Goal: Information Seeking & Learning: Learn about a topic

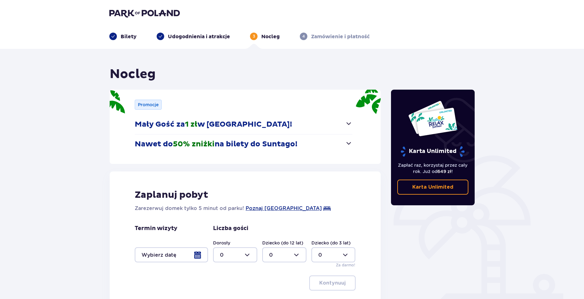
click at [199, 38] on p "Udogodnienia i atrakcje" at bounding box center [199, 36] width 62 height 7
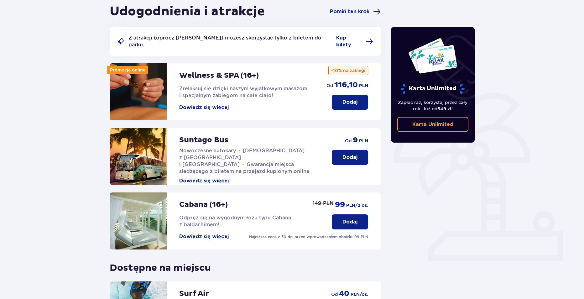
click at [195, 104] on button "Dowiedz się więcej" at bounding box center [204, 107] width 50 height 7
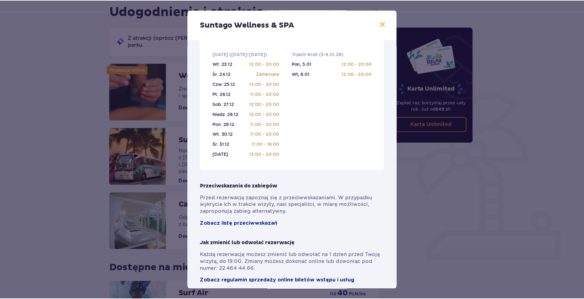
scroll to position [306, 0]
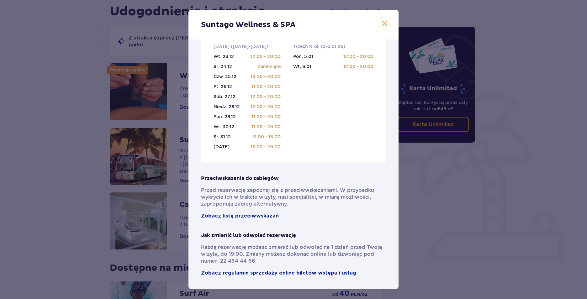
click at [383, 21] on span at bounding box center [385, 24] width 8 height 8
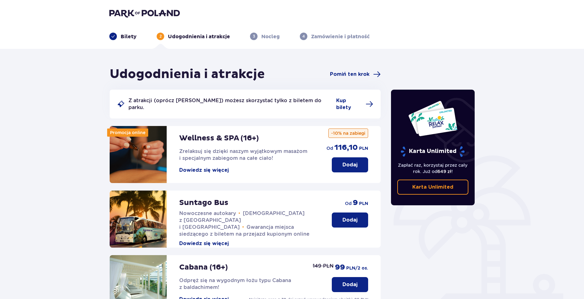
click at [122, 38] on p "Bilety" at bounding box center [129, 36] width 16 height 7
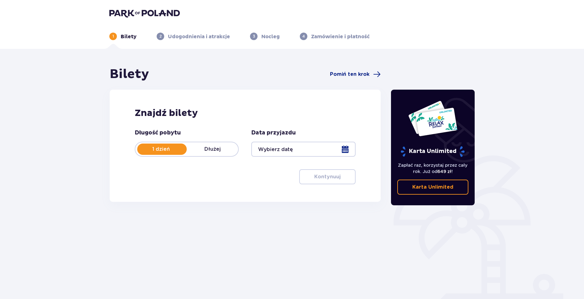
click at [138, 11] on img at bounding box center [144, 13] width 71 height 9
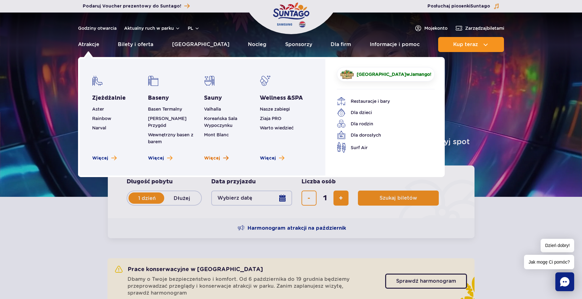
click at [217, 155] on span "Więcej" at bounding box center [212, 158] width 16 height 6
click at [176, 109] on link "Basen Termalny" at bounding box center [165, 109] width 34 height 5
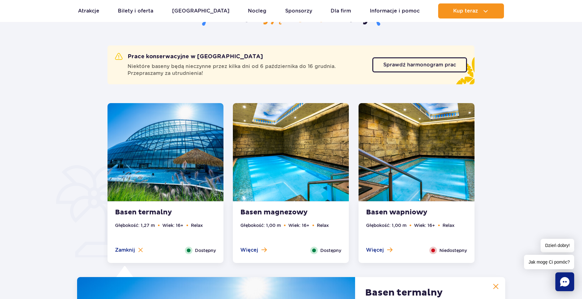
scroll to position [247, 0]
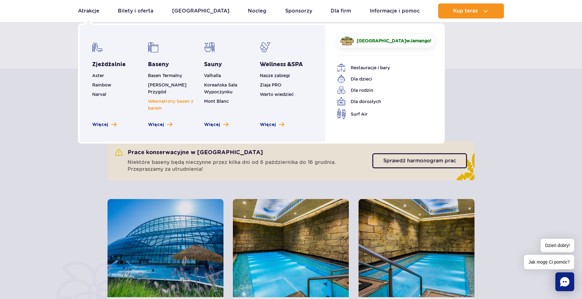
click at [175, 99] on link "Wewnętrzny basen z barem" at bounding box center [170, 105] width 45 height 12
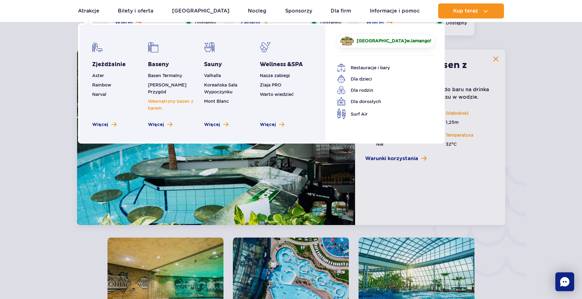
scroll to position [927, 0]
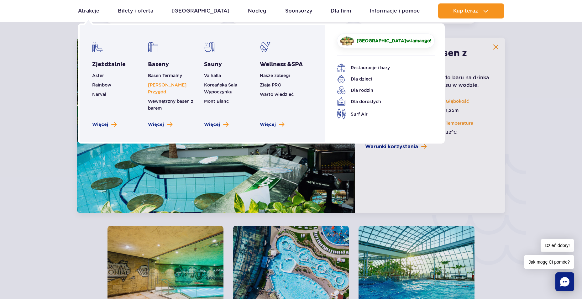
click at [174, 87] on link "[PERSON_NAME] Przygód" at bounding box center [167, 88] width 39 height 12
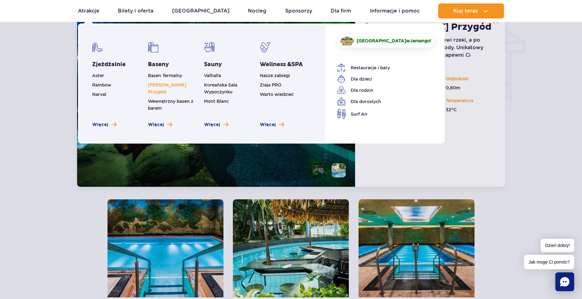
scroll to position [755, 0]
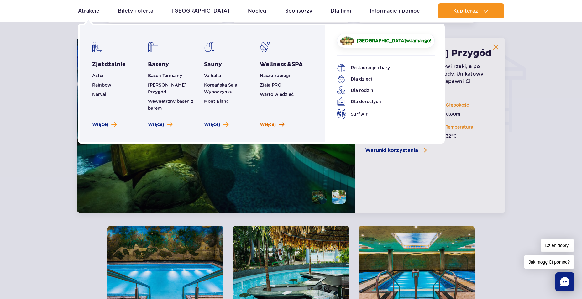
click at [272, 122] on span "Więcej" at bounding box center [268, 125] width 16 height 6
